Goal: Check status: Check status

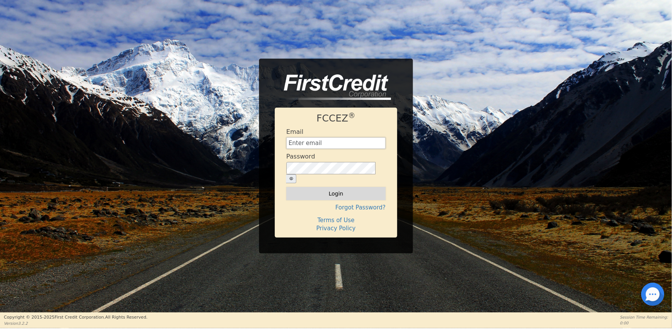
type input "[EMAIL_ADDRESS][DOMAIN_NAME]"
click at [334, 188] on button "Login" at bounding box center [336, 193] width 99 height 13
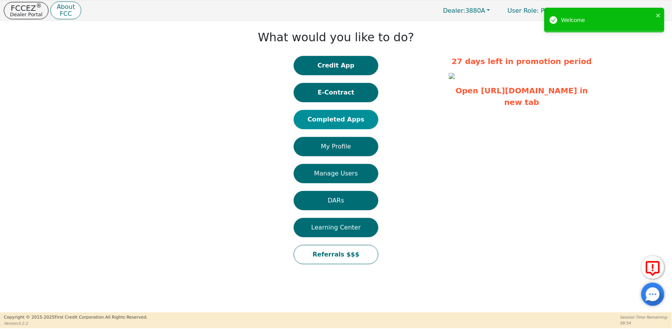
click at [349, 121] on button "Completed Apps" at bounding box center [336, 119] width 85 height 19
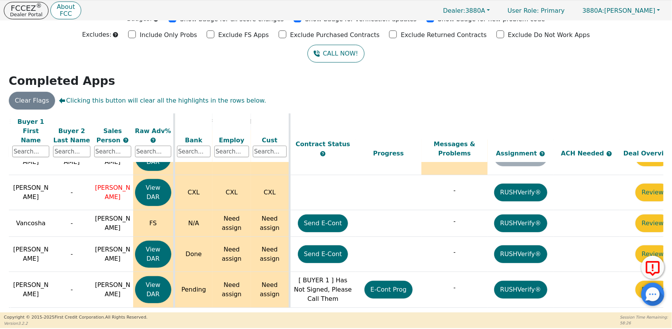
scroll to position [826, 189]
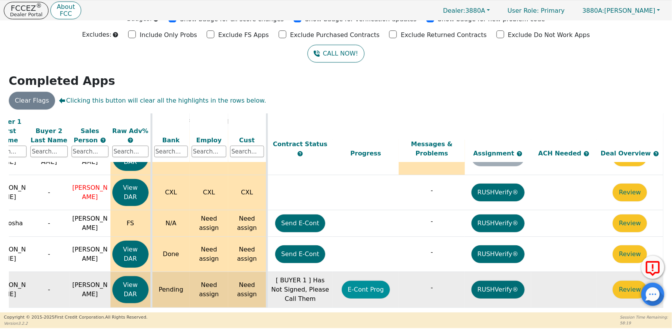
click at [361, 280] on button "E-Cont Prog" at bounding box center [366, 289] width 49 height 18
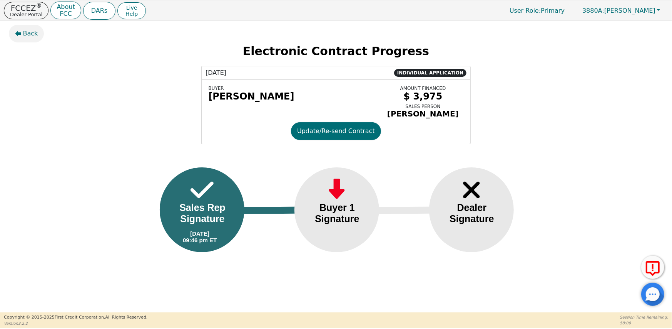
click at [23, 36] on span "Back" at bounding box center [30, 33] width 15 height 9
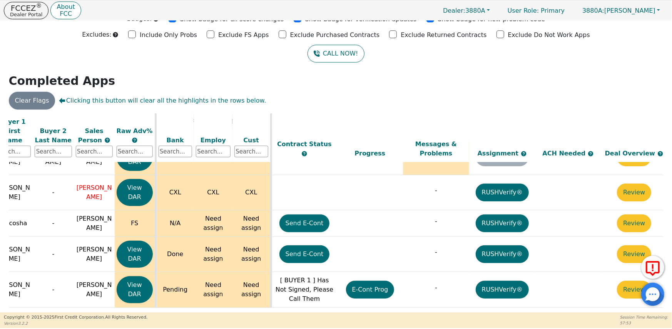
scroll to position [826, 182]
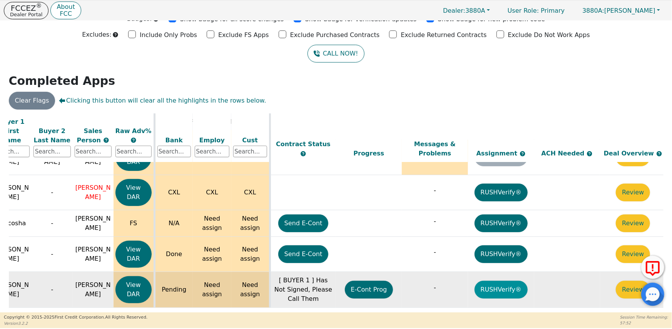
click at [513, 280] on button "RUSHVerify®" at bounding box center [501, 289] width 53 height 18
click at [629, 280] on button "Review" at bounding box center [633, 289] width 34 height 18
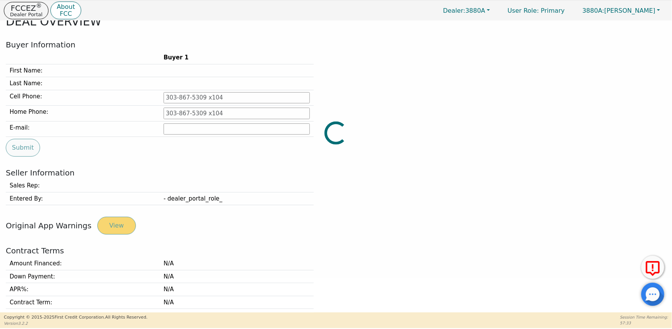
type input "[PHONE_NUMBER]"
type input "[EMAIL_ADDRESS][DOMAIN_NAME]"
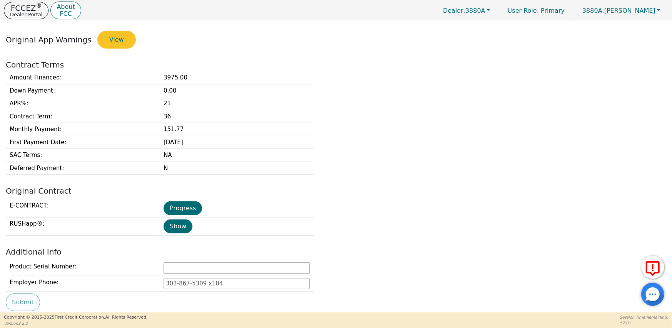
scroll to position [216, 0]
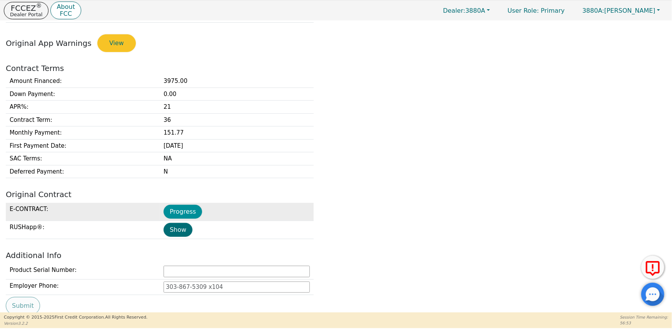
click at [185, 211] on button "Progress" at bounding box center [183, 211] width 39 height 14
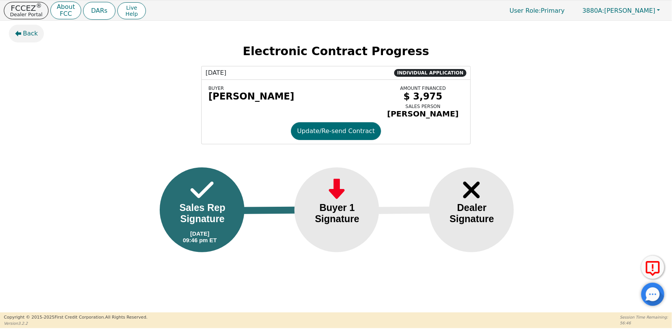
click at [23, 34] on span "Back" at bounding box center [30, 33] width 15 height 9
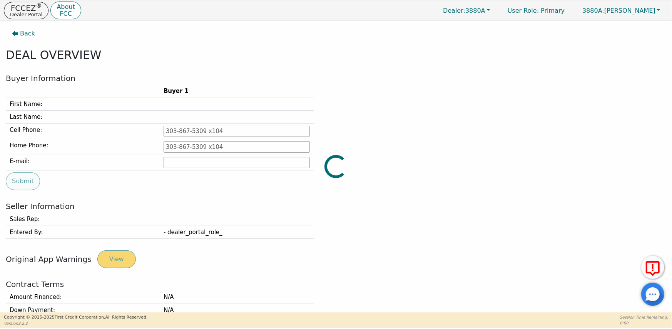
type input "[PHONE_NUMBER]"
type input "[EMAIL_ADDRESS][DOMAIN_NAME]"
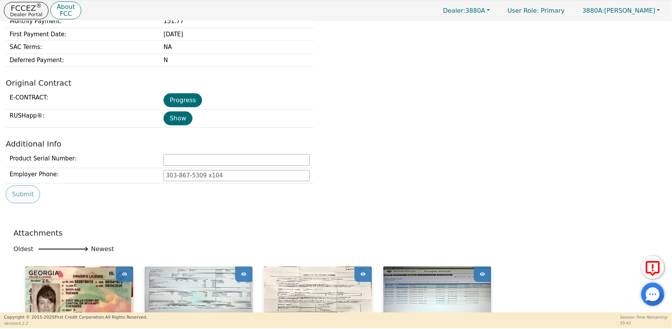
scroll to position [424, 0]
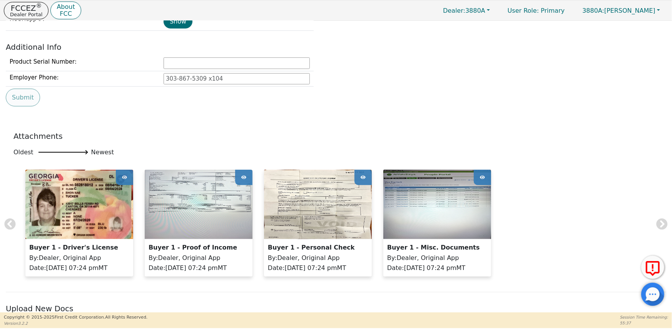
click at [122, 179] on icon at bounding box center [124, 177] width 5 height 12
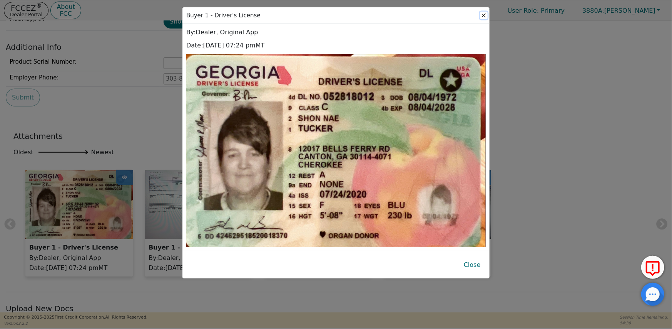
click at [486, 17] on button "Close" at bounding box center [484, 16] width 8 height 8
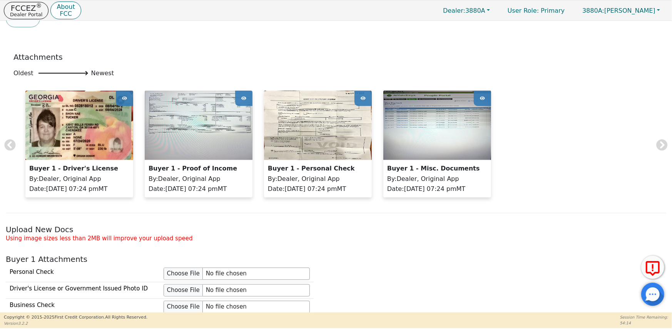
scroll to position [501, 0]
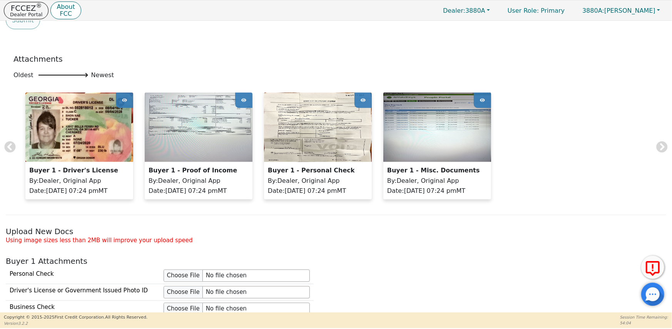
click at [481, 98] on icon at bounding box center [482, 100] width 5 height 12
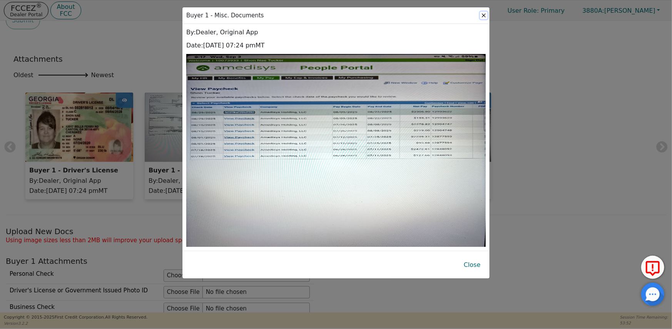
click at [483, 15] on button "Close" at bounding box center [484, 16] width 8 height 8
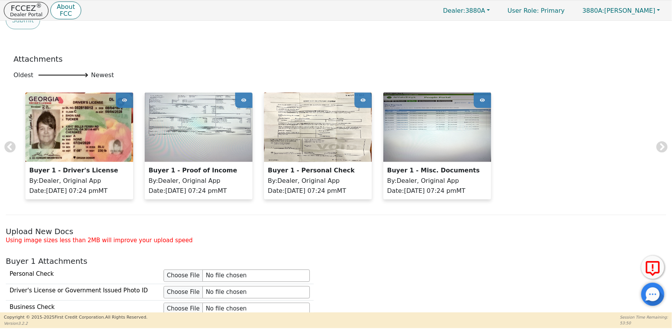
click at [363, 99] on icon at bounding box center [363, 100] width 5 height 3
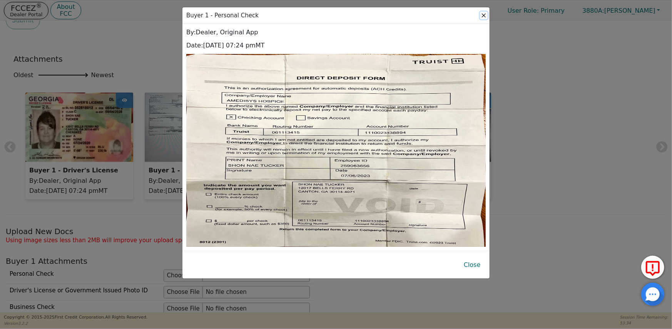
click at [483, 16] on button "Close" at bounding box center [484, 16] width 8 height 8
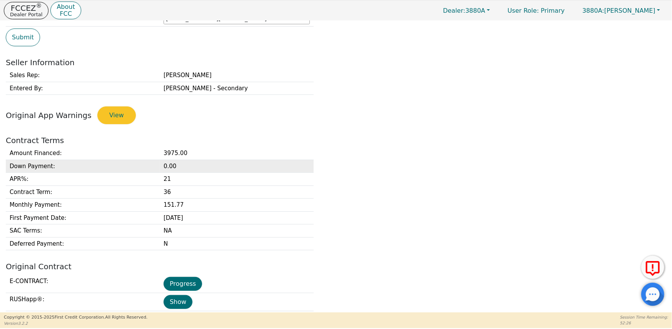
scroll to position [0, 0]
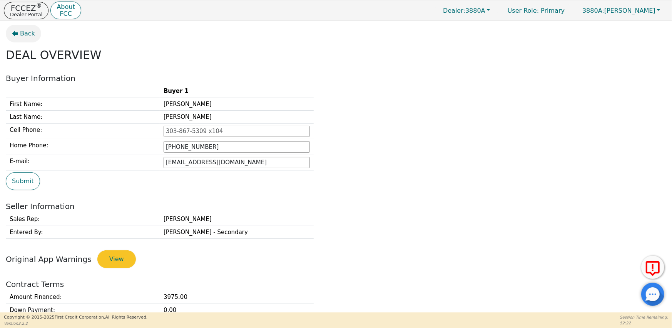
click at [19, 36] on button "Back" at bounding box center [23, 34] width 35 height 18
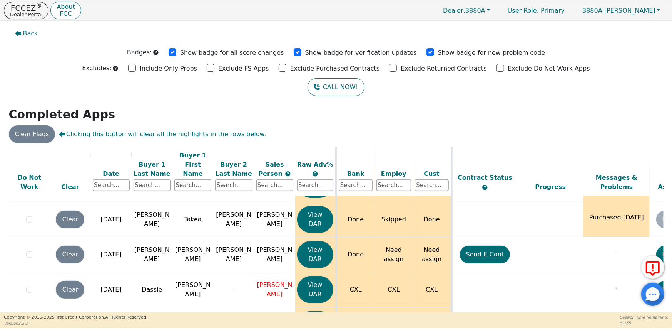
scroll to position [248, 0]
